Goal: Obtain resource: Obtain resource

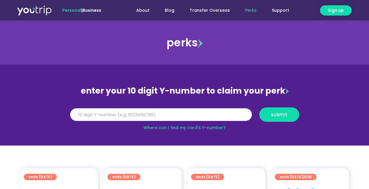
click at [201, 116] on input "Y Number" at bounding box center [160, 114] width 181 height 13
type input "5162400050913065"
drag, startPoint x: 116, startPoint y: 116, endPoint x: 65, endPoint y: 111, distance: 51.2
click at [65, 111] on section "enter your 10 digit Y-number to claim your perk Y Number 5162400050913065 submi…" at bounding box center [184, 105] width 369 height 81
type input "8137360814"
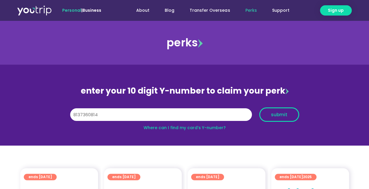
click at [280, 117] on span "submit" at bounding box center [279, 114] width 16 height 4
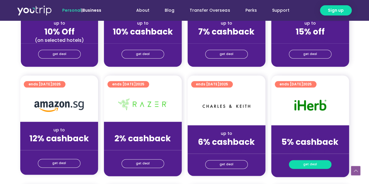
scroll to position [323, 0]
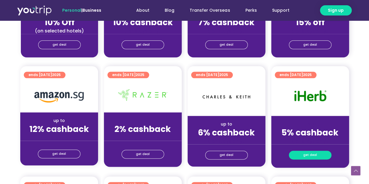
click at [311, 154] on span "get deal" at bounding box center [310, 155] width 14 height 8
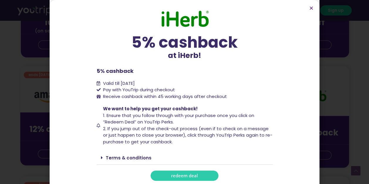
click at [191, 175] on span "redeem deal" at bounding box center [184, 176] width 27 height 4
